Goal: Task Accomplishment & Management: Manage account settings

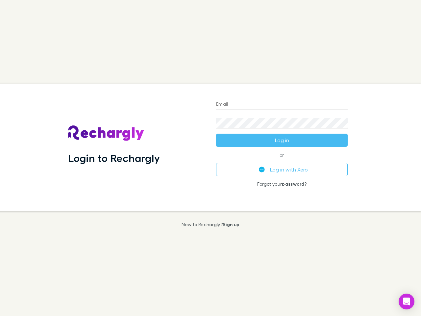
click at [211, 158] on div "Login to Rechargly" at bounding box center [137, 148] width 148 height 128
click at [282, 105] on input "Email" at bounding box center [282, 104] width 132 height 11
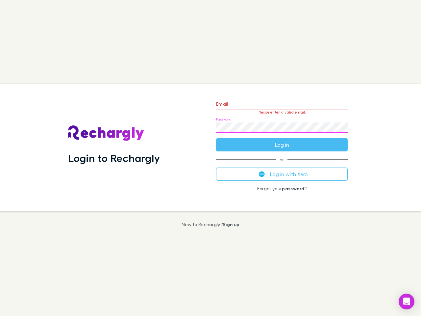
click at [282, 140] on form "Email Please enter a valid email. Password Log in" at bounding box center [282, 122] width 132 height 57
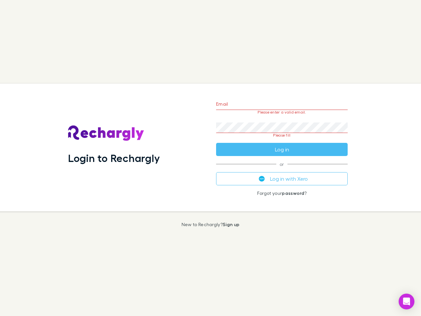
click at [282, 169] on div "Email Please enter a valid email. Password Please fill Log in or Log in with Xe…" at bounding box center [282, 148] width 142 height 128
click at [407, 301] on icon "Open Intercom Messenger" at bounding box center [406, 301] width 7 height 8
